Goal: Find specific page/section: Find specific page/section

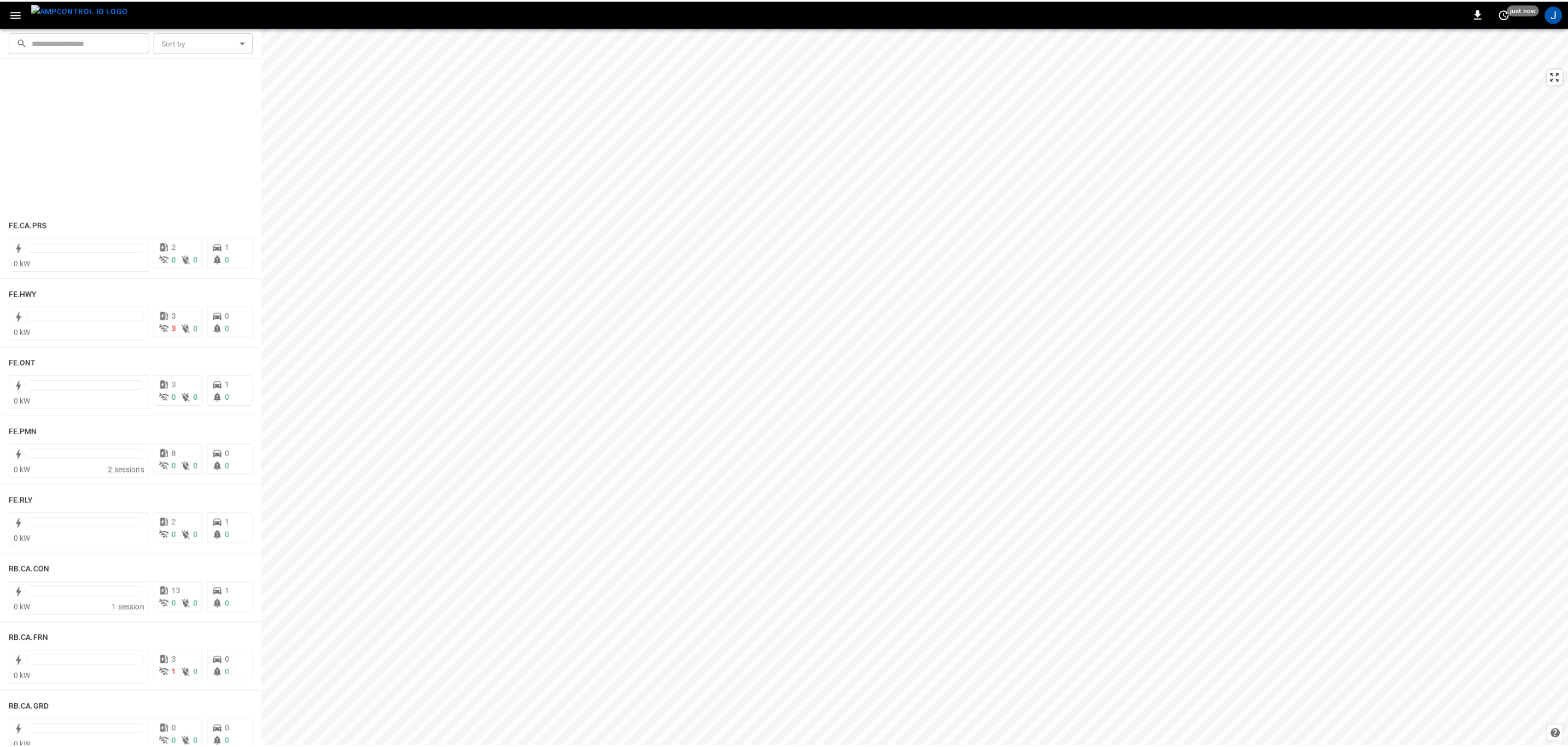
scroll to position [1231, 0]
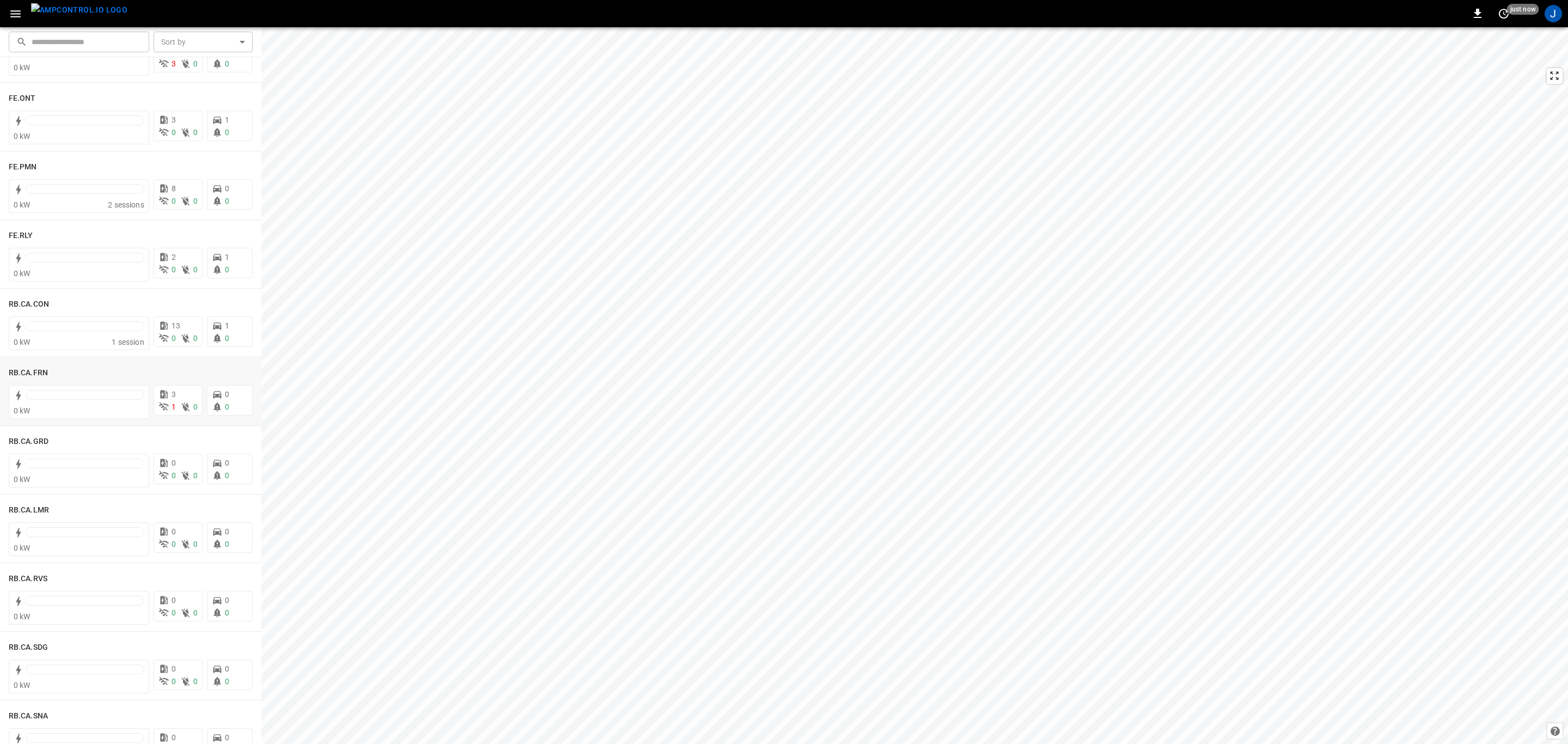
click at [25, 366] on div "RB.CA.FRN" at bounding box center [36, 373] width 54 height 13
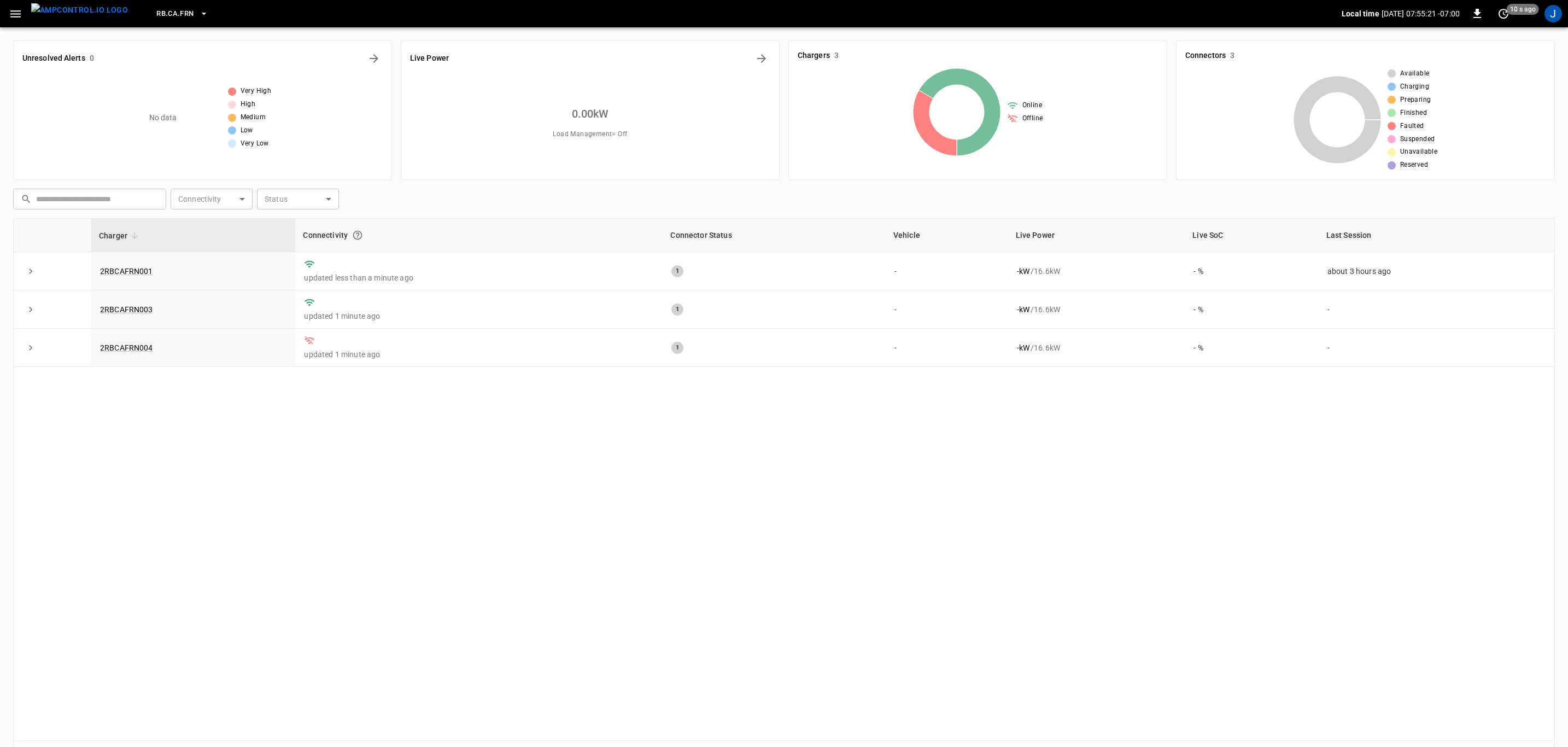
click at [129, 269] on link "2RBCAFRN001" at bounding box center [127, 271] width 53 height 8
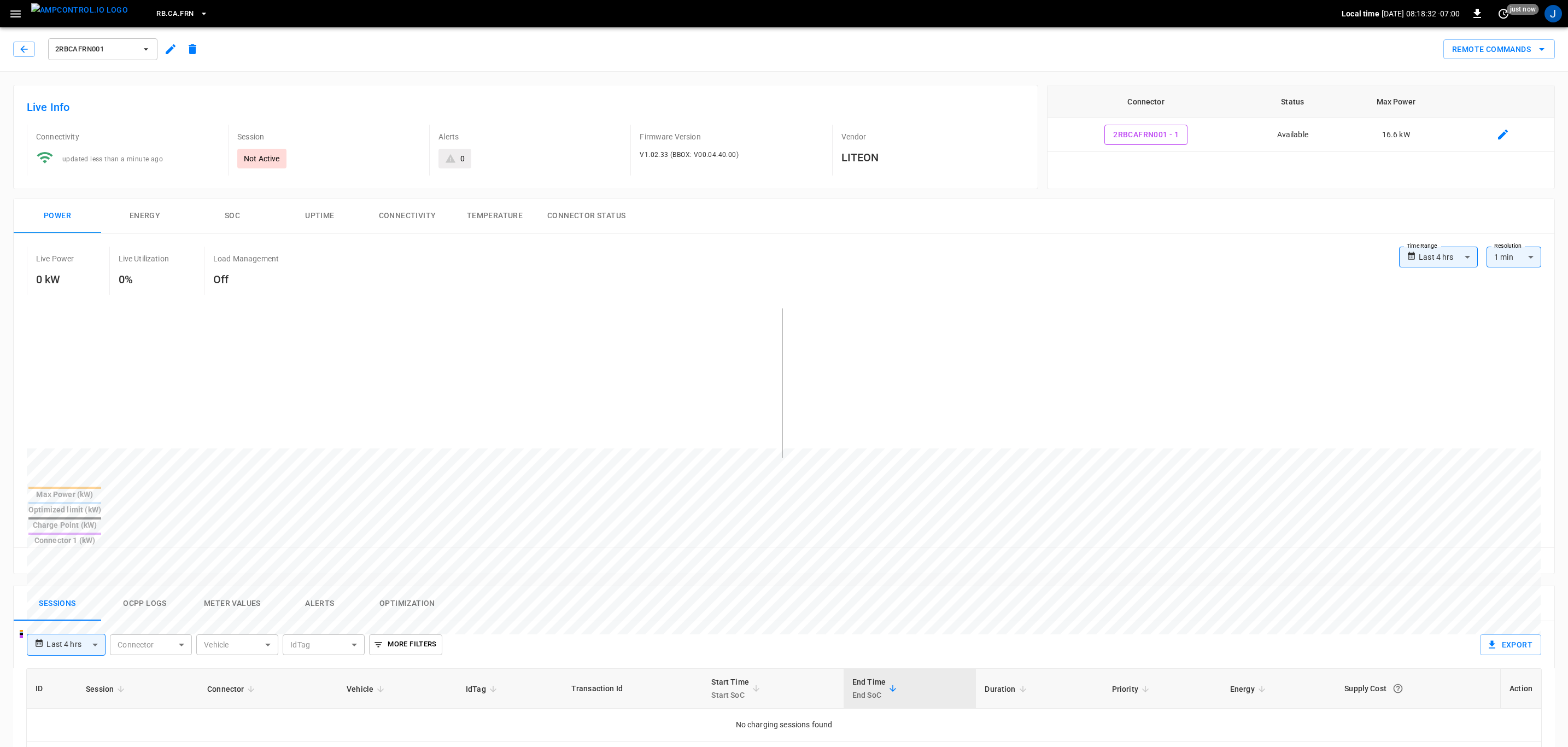
click at [91, 12] on img "menu" at bounding box center [79, 10] width 97 height 14
